Goal: Navigation & Orientation: Find specific page/section

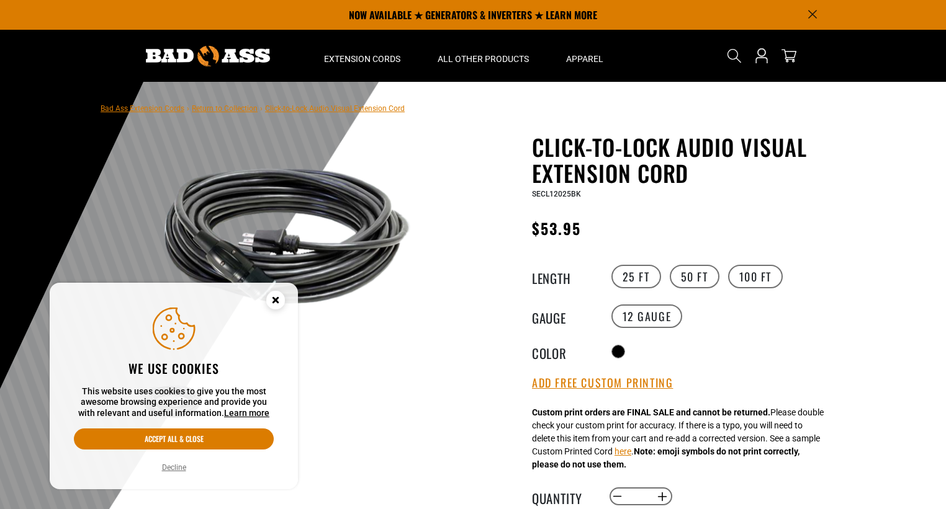
click at [280, 297] on circle "Cookie Consent" at bounding box center [275, 300] width 19 height 19
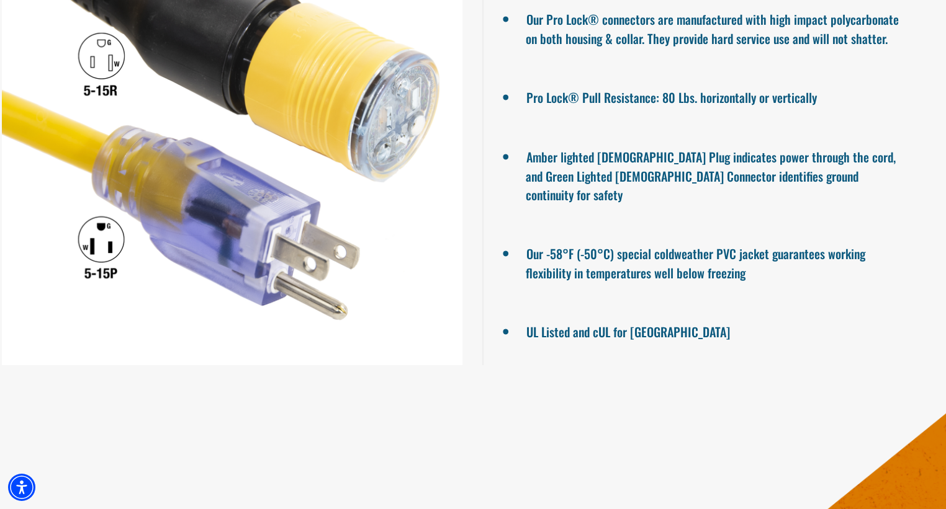
scroll to position [1103, 0]
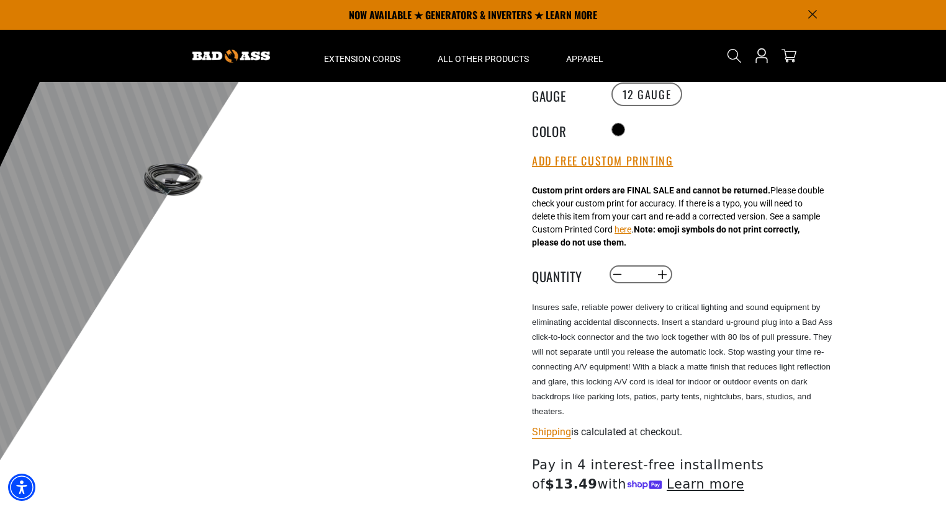
scroll to position [0, 0]
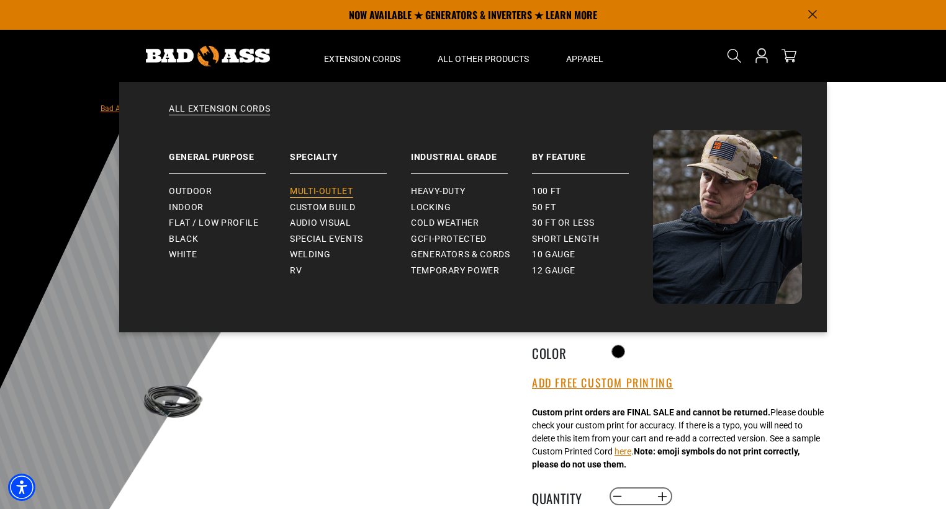
click at [316, 193] on span "Multi-Outlet" at bounding box center [321, 191] width 63 height 11
click at [336, 220] on span "Audio Visual" at bounding box center [320, 223] width 61 height 11
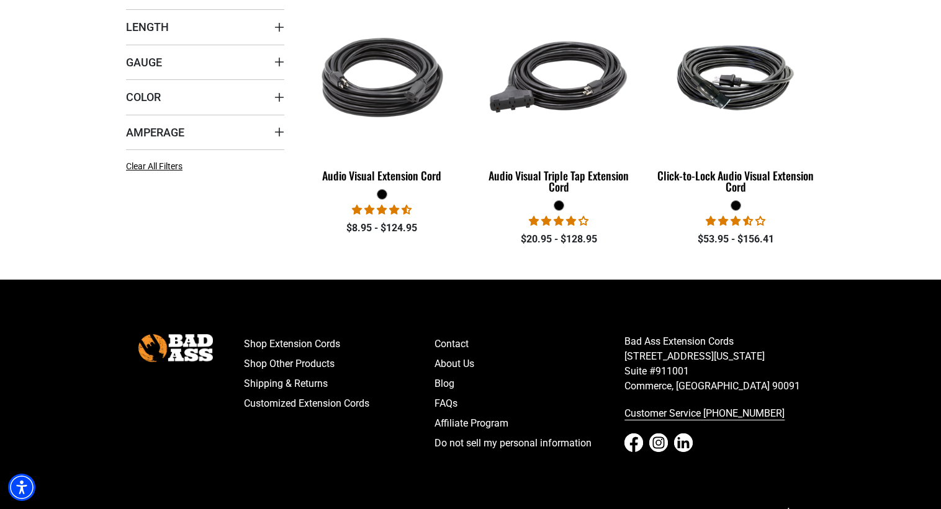
scroll to position [440, 0]
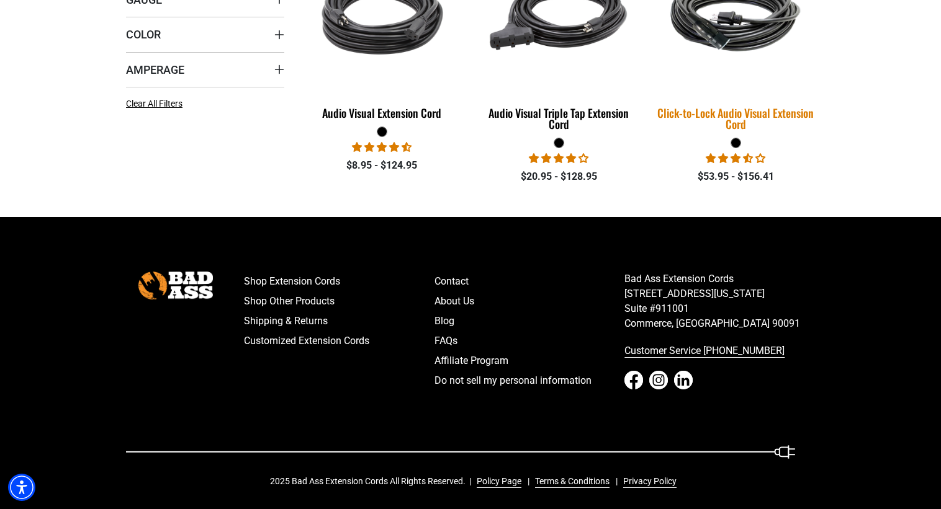
click at [727, 116] on div "Click-to-Lock Audio Visual Extension Cord" at bounding box center [735, 118] width 158 height 22
